Goal: Information Seeking & Learning: Learn about a topic

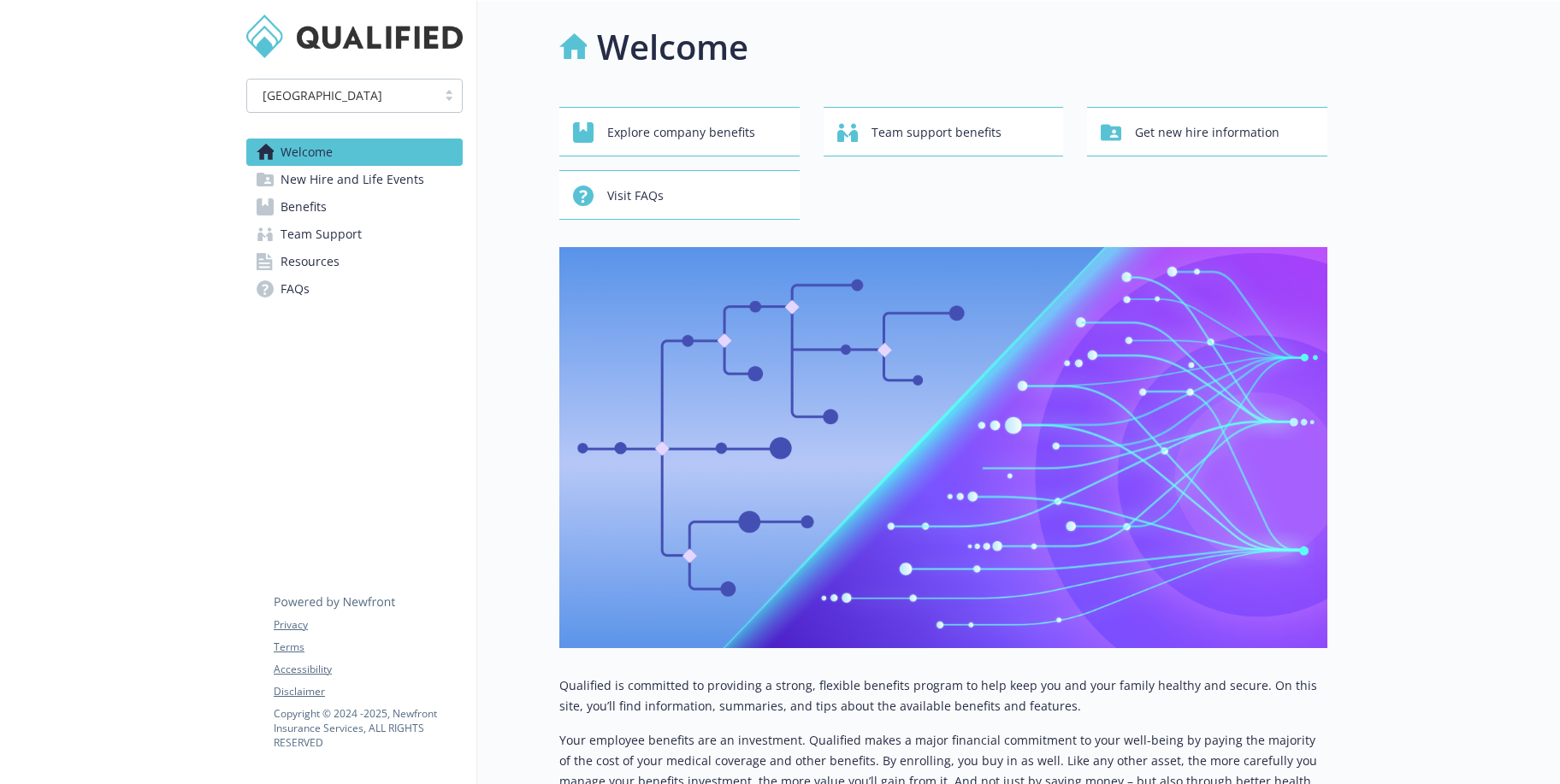
click at [296, 201] on span "Benefits" at bounding box center [304, 207] width 46 height 27
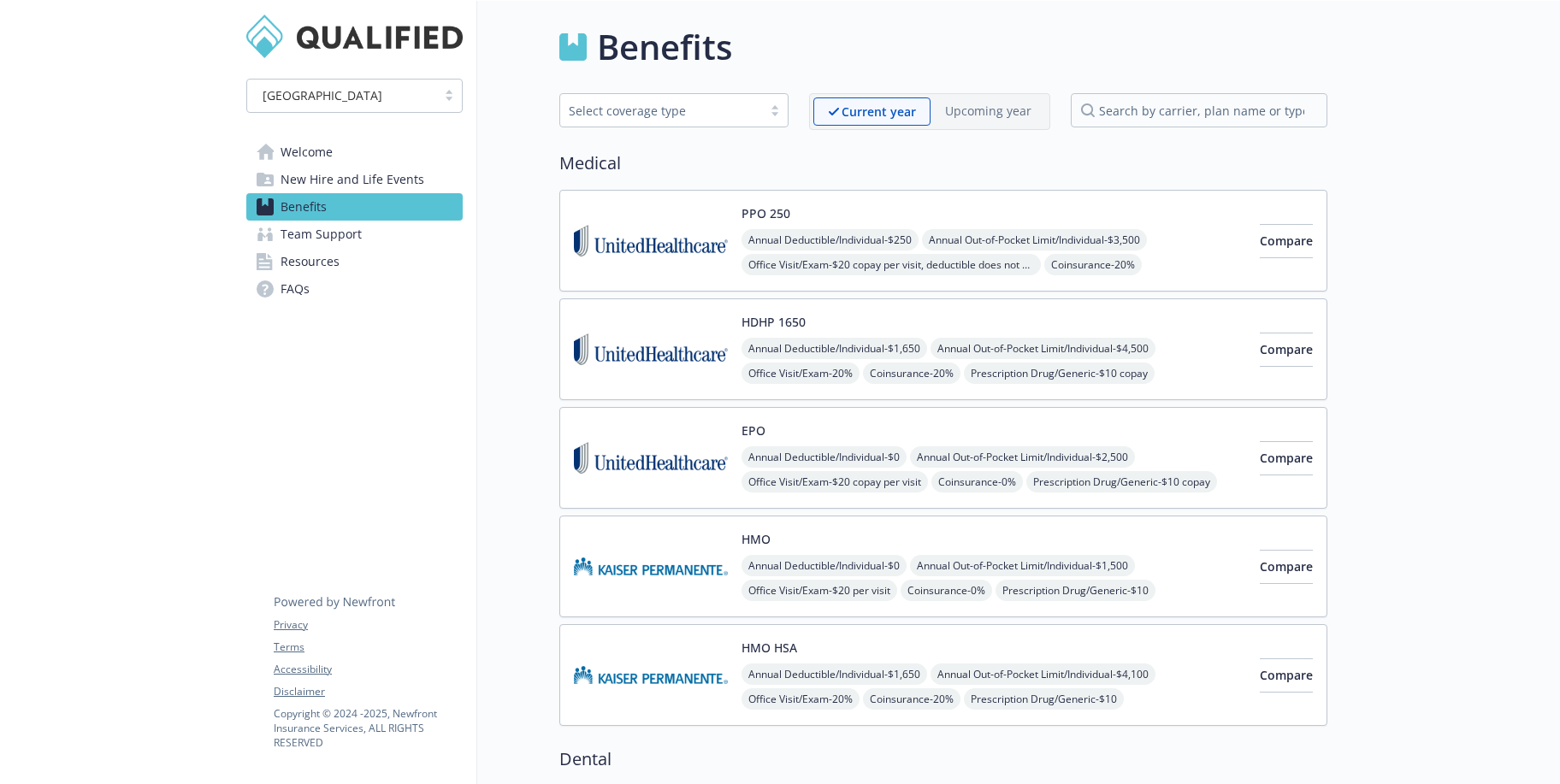
click at [348, 158] on link "Welcome" at bounding box center [355, 151] width 217 height 27
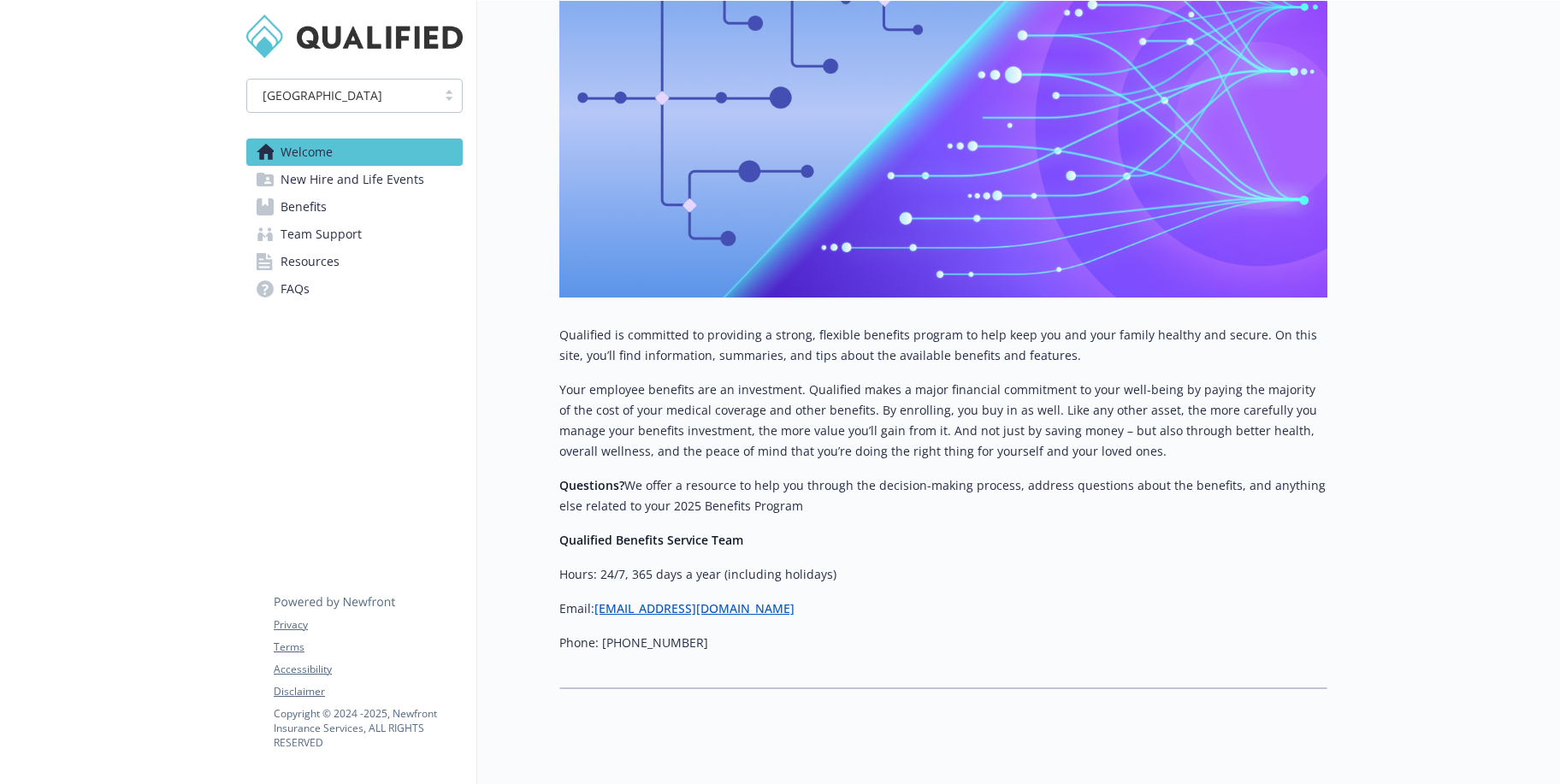
scroll to position [378, 0]
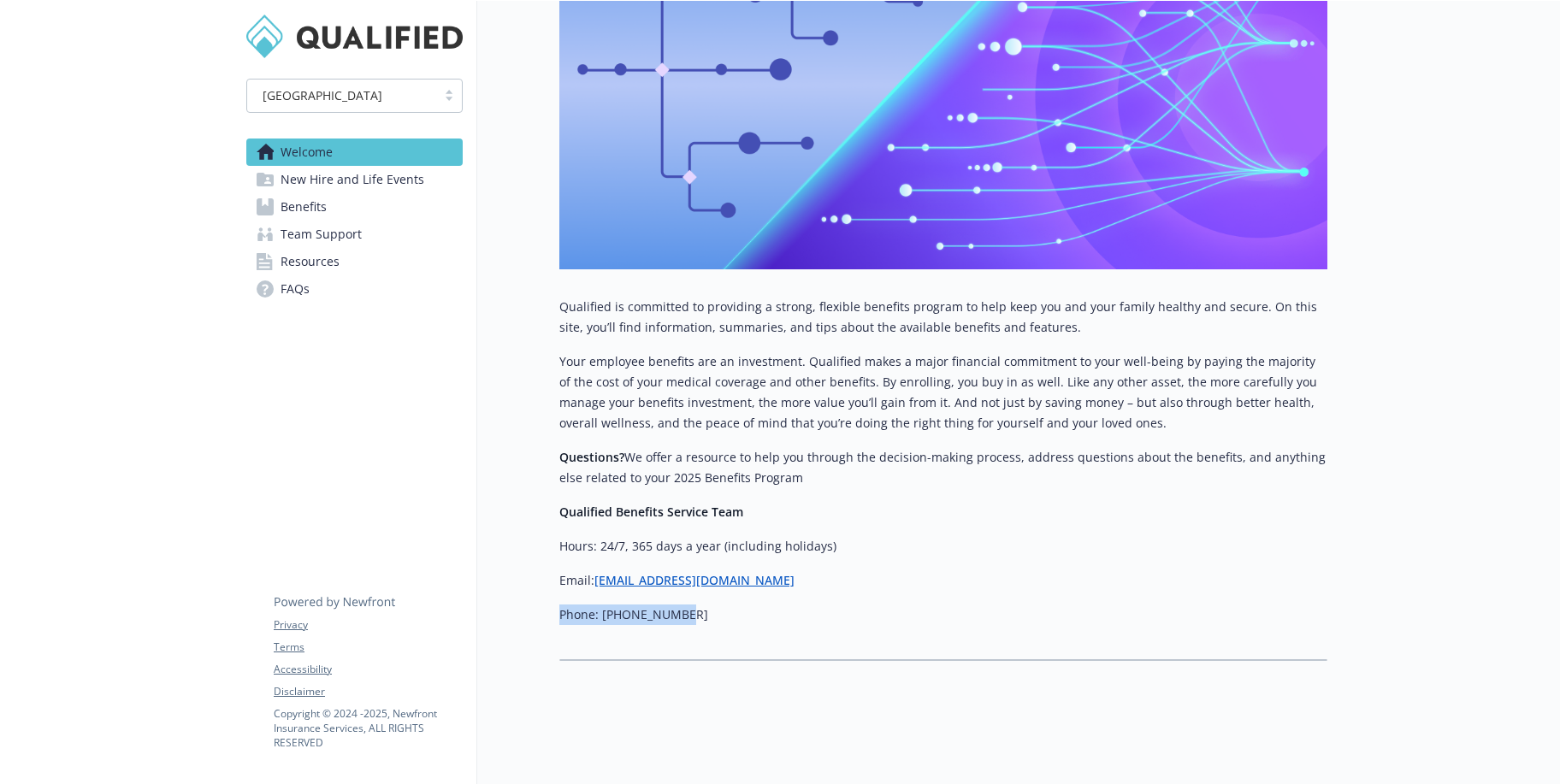
drag, startPoint x: 611, startPoint y: 612, endPoint x: 533, endPoint y: 611, distance: 78.0
click at [533, 610] on div "Welcome Explore company benefits Team support benefits Get new hire information…" at bounding box center [902, 152] width 850 height 1059
